Goal: Transaction & Acquisition: Purchase product/service

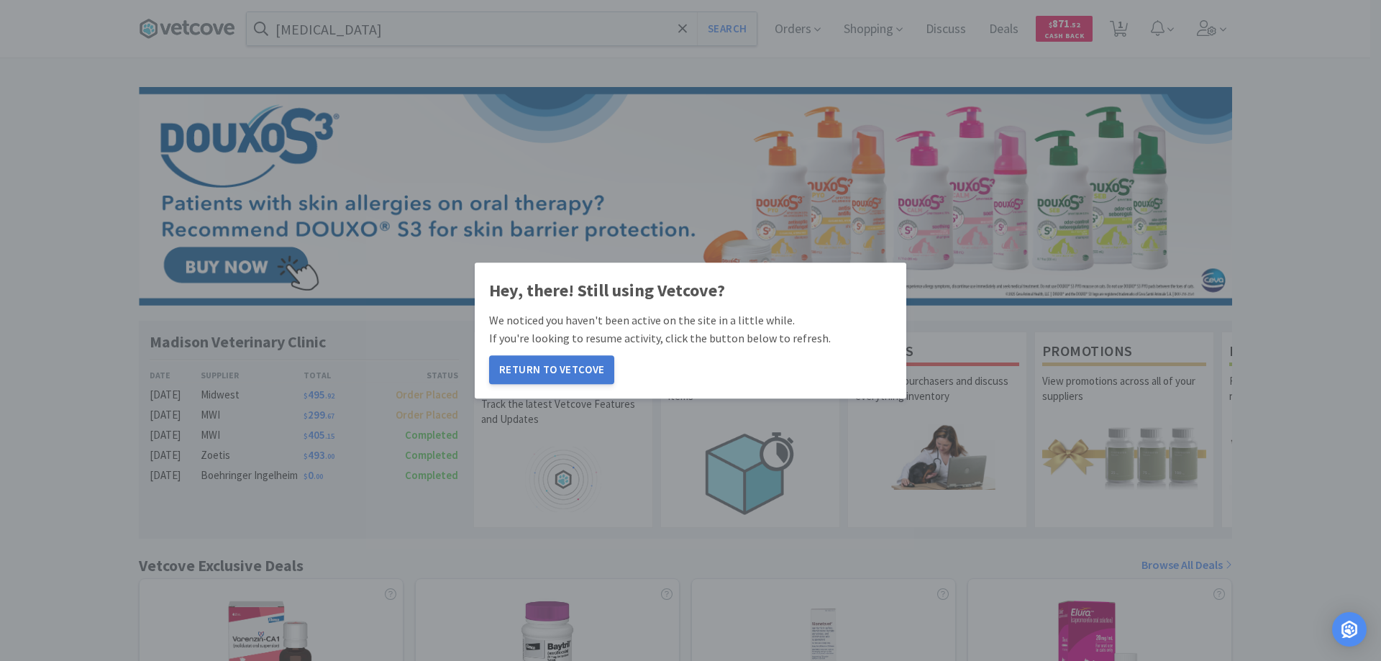
click at [556, 368] on button "Return to Vetcove" at bounding box center [551, 369] width 125 height 29
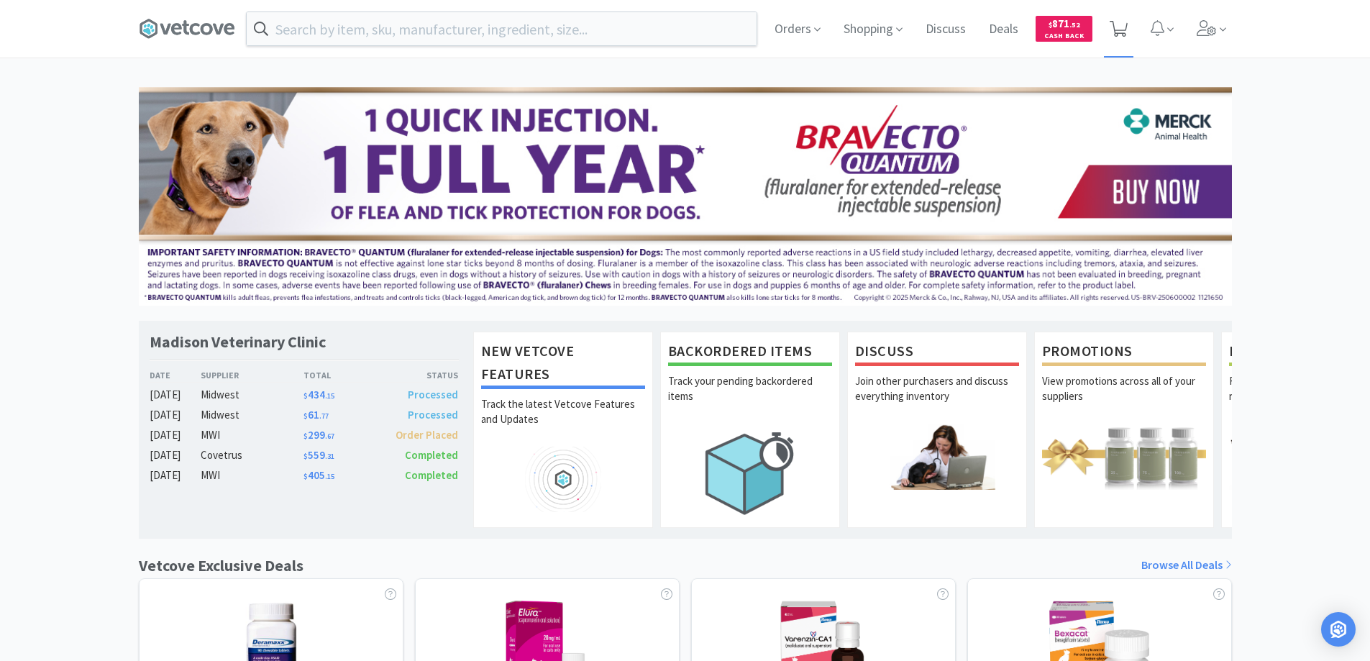
click at [1116, 24] on icon at bounding box center [1119, 29] width 18 height 16
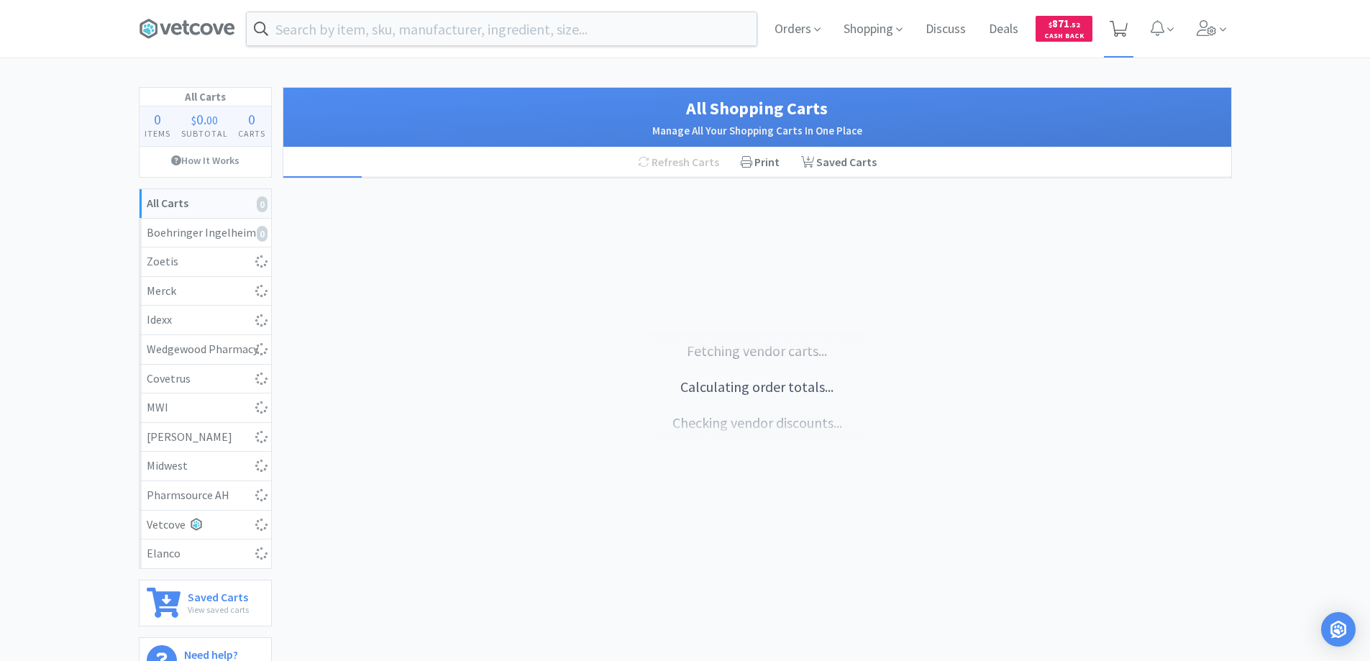
select select "1"
